Goal: Find specific page/section: Find specific page/section

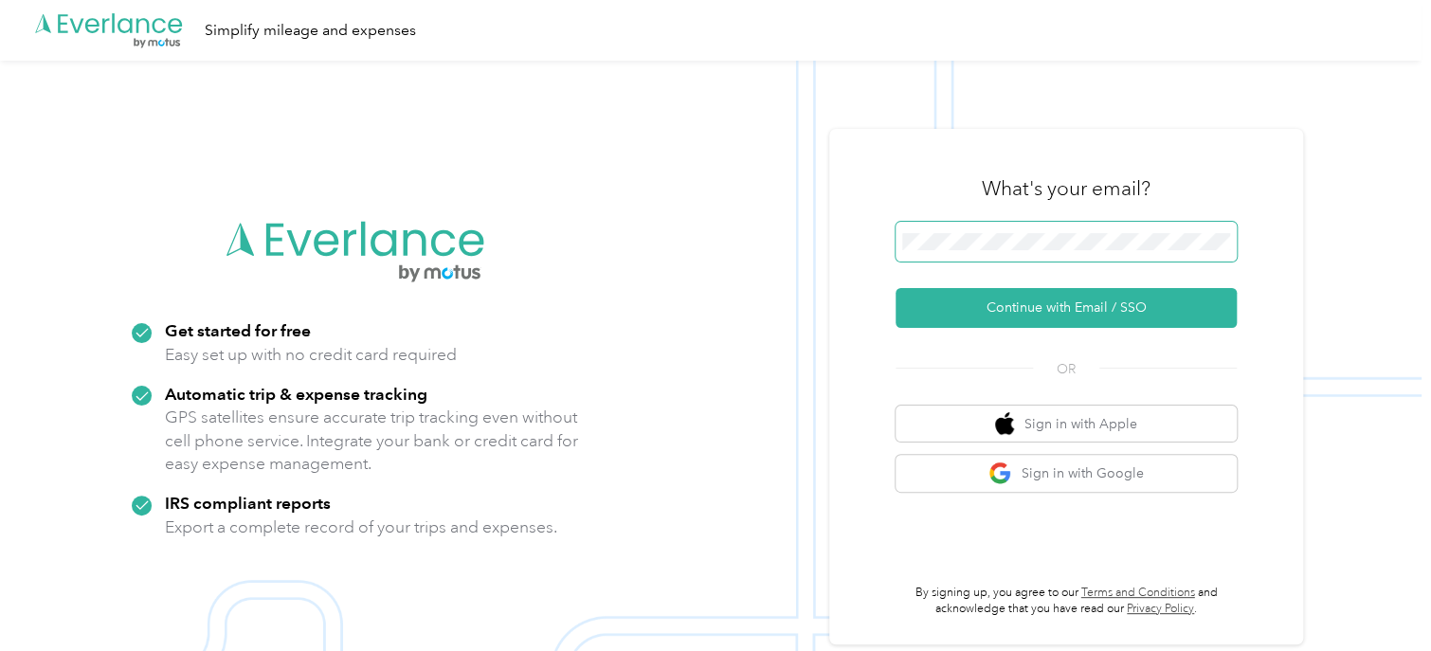
click at [991, 251] on span at bounding box center [1065, 242] width 341 height 40
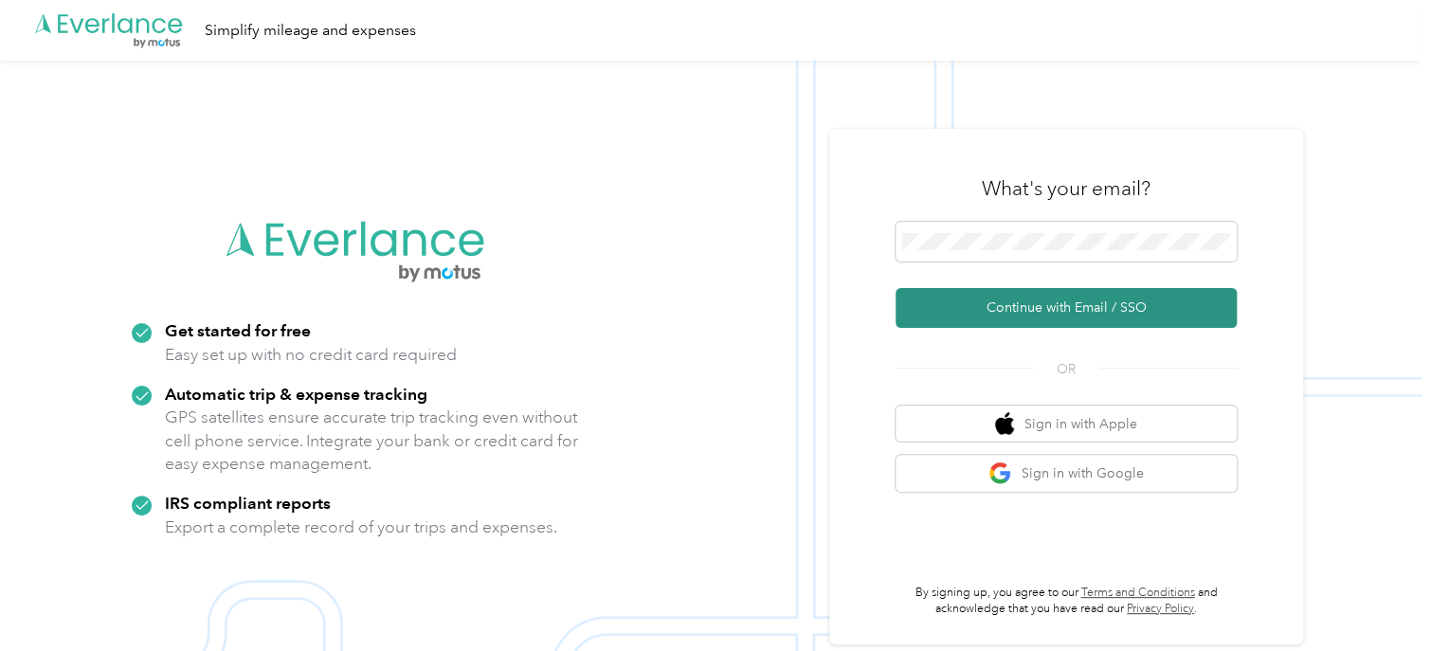
click at [984, 294] on button "Continue with Email / SSO" at bounding box center [1065, 308] width 341 height 40
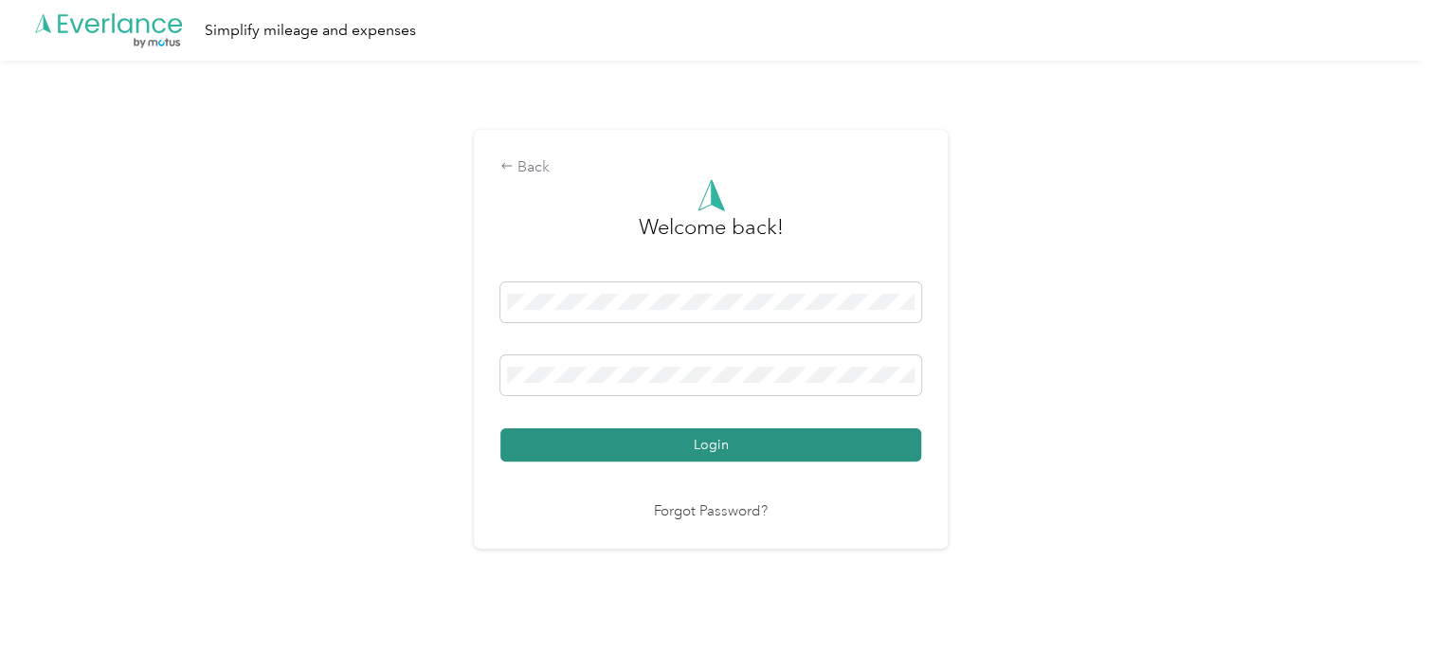
click at [644, 435] on button "Login" at bounding box center [710, 444] width 421 height 33
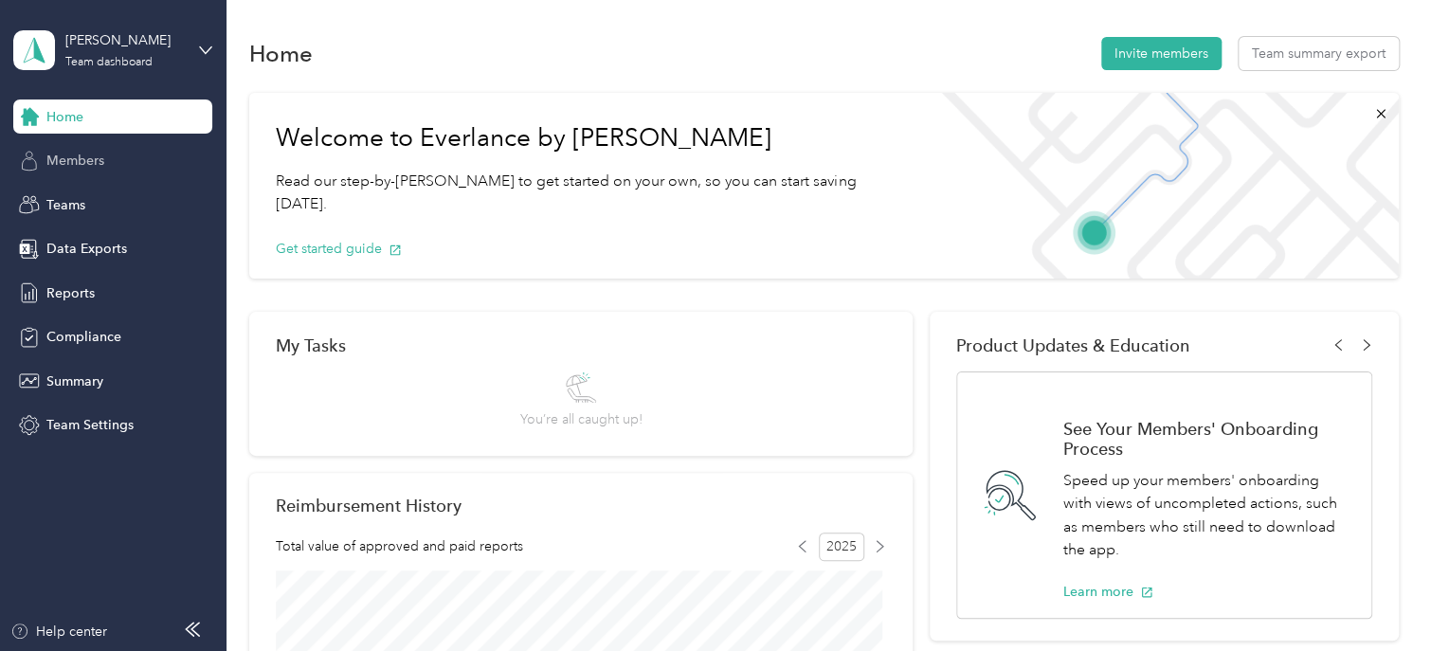
click at [65, 153] on span "Members" at bounding box center [75, 161] width 58 height 20
